Goal: Obtain resource: Download file/media

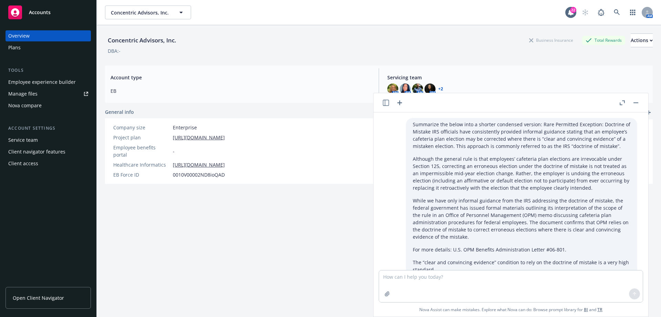
scroll to position [876, 0]
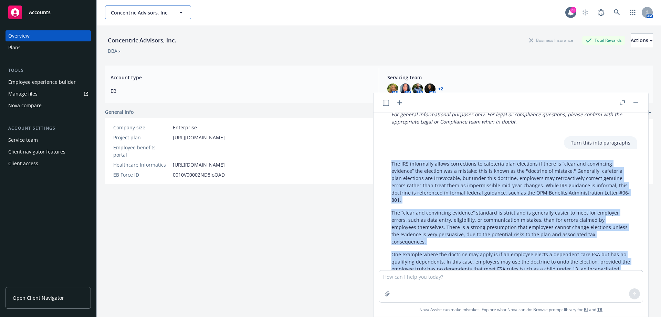
click at [165, 13] on span "Concentric Advisors, Inc." at bounding box center [141, 12] width 60 height 7
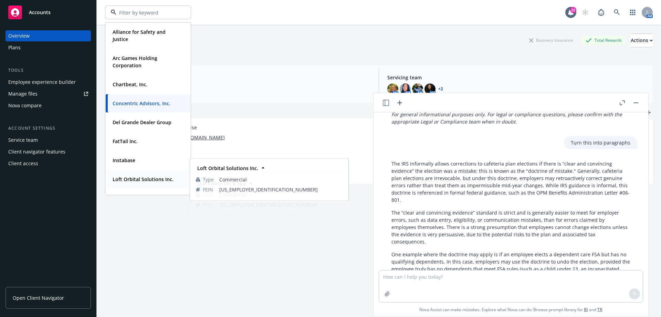
click at [131, 181] on strong "Loft Orbital Solutions Inc." at bounding box center [143, 179] width 61 height 7
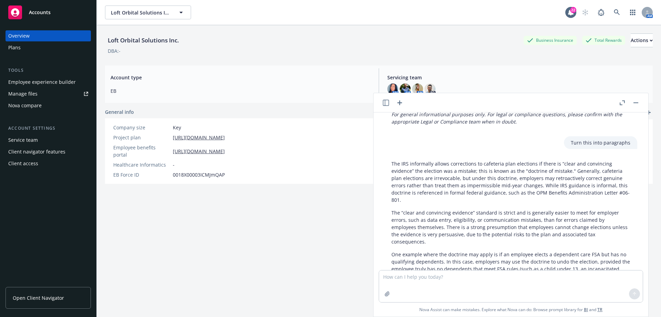
click at [34, 295] on span "Open Client Navigator" at bounding box center [38, 297] width 51 height 7
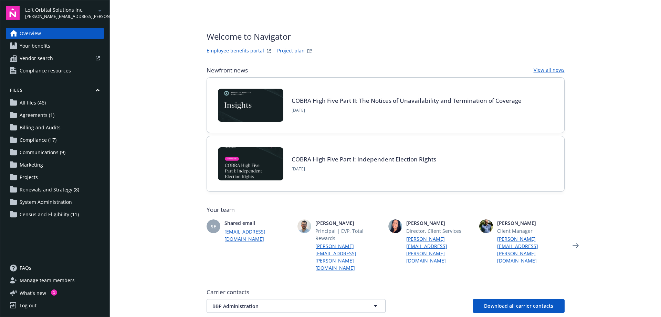
click at [54, 215] on span "Census and Eligibility (11)" at bounding box center [49, 214] width 59 height 11
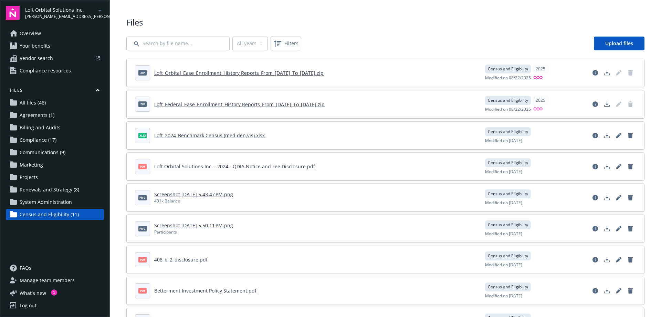
click at [283, 73] on link "Loft_Orbital_Ease_Enrollment_History Reports_From_[DATE]_To_[DATE].zip" at bounding box center [238, 73] width 169 height 7
